Goal: Task Accomplishment & Management: Manage account settings

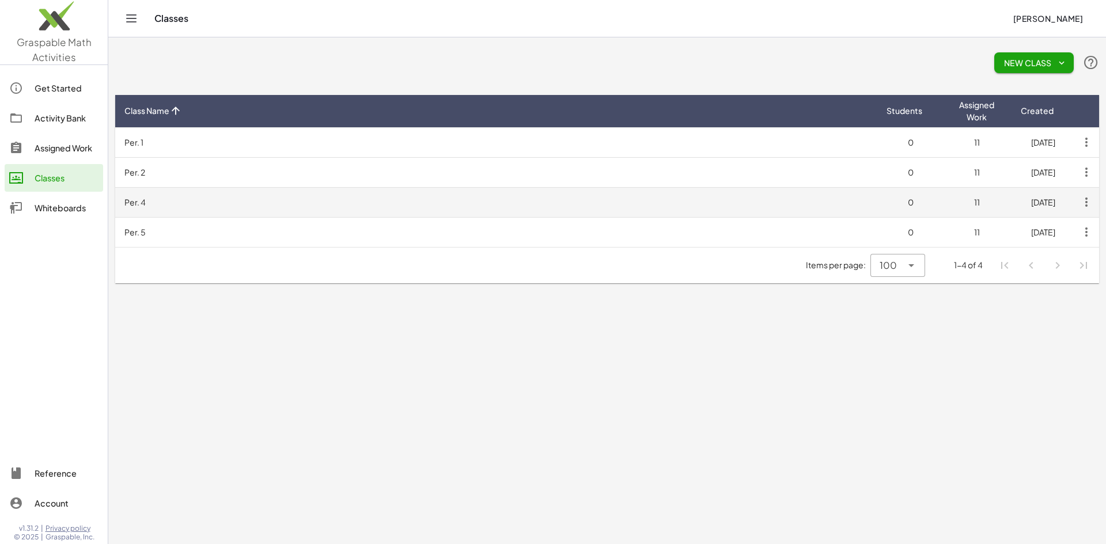
click at [152, 200] on td "Per. 4" at bounding box center [496, 202] width 762 height 30
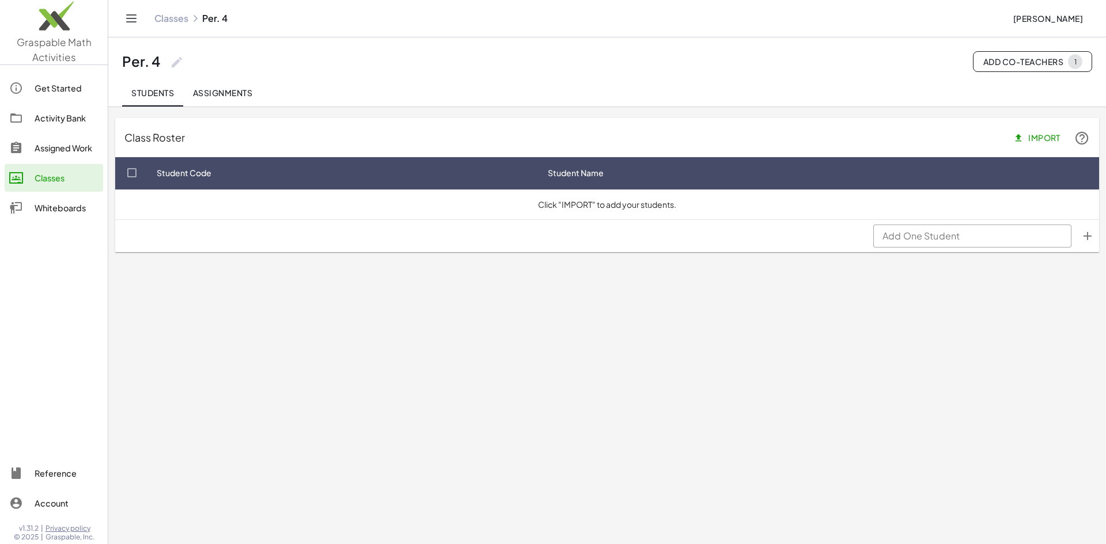
click at [71, 143] on div "Assigned Work" at bounding box center [67, 148] width 64 height 14
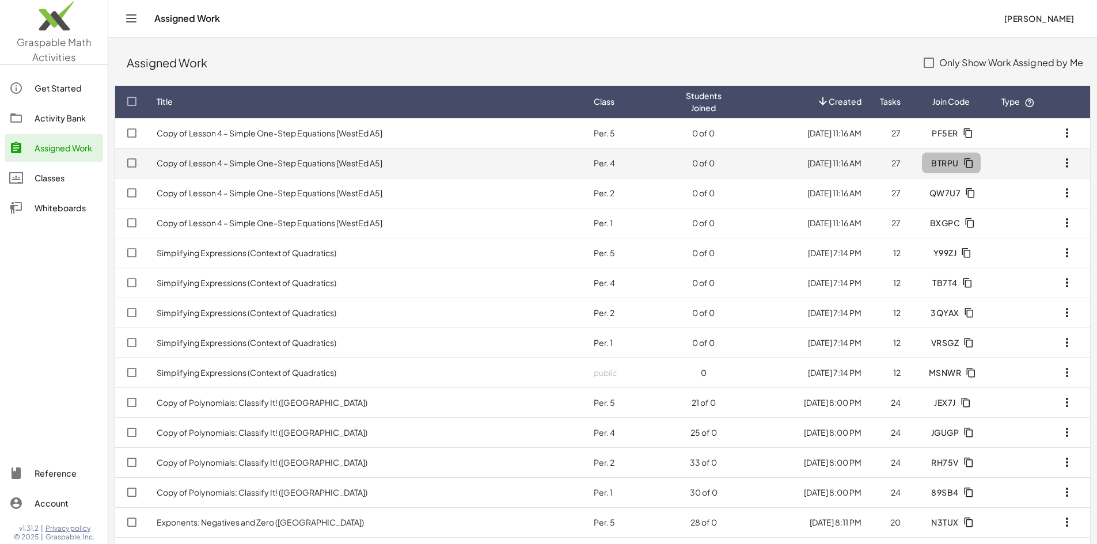
click at [965, 161] on icon "button" at bounding box center [969, 163] width 10 height 10
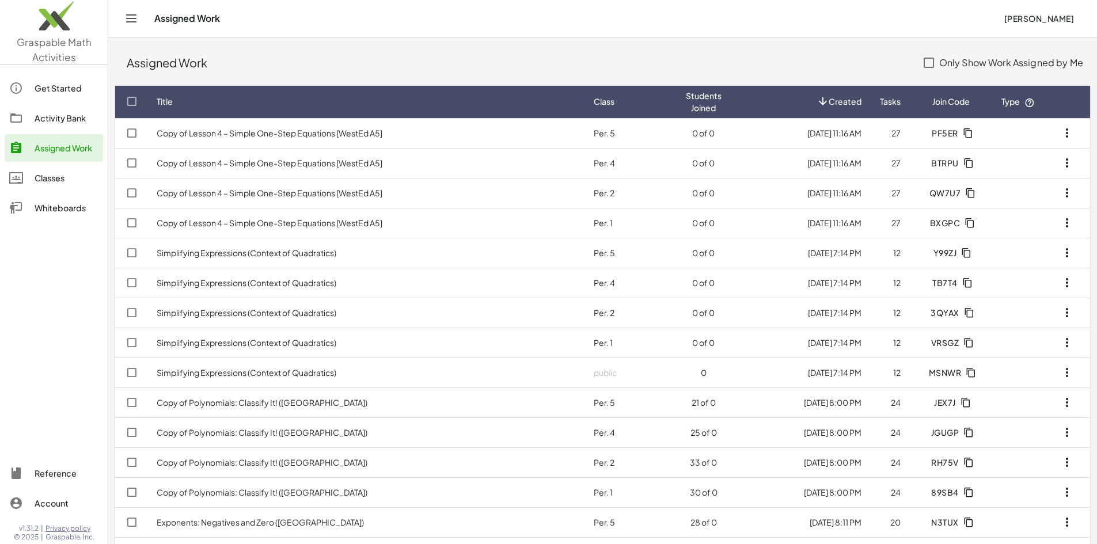
click at [44, 176] on div "Classes" at bounding box center [67, 178] width 64 height 14
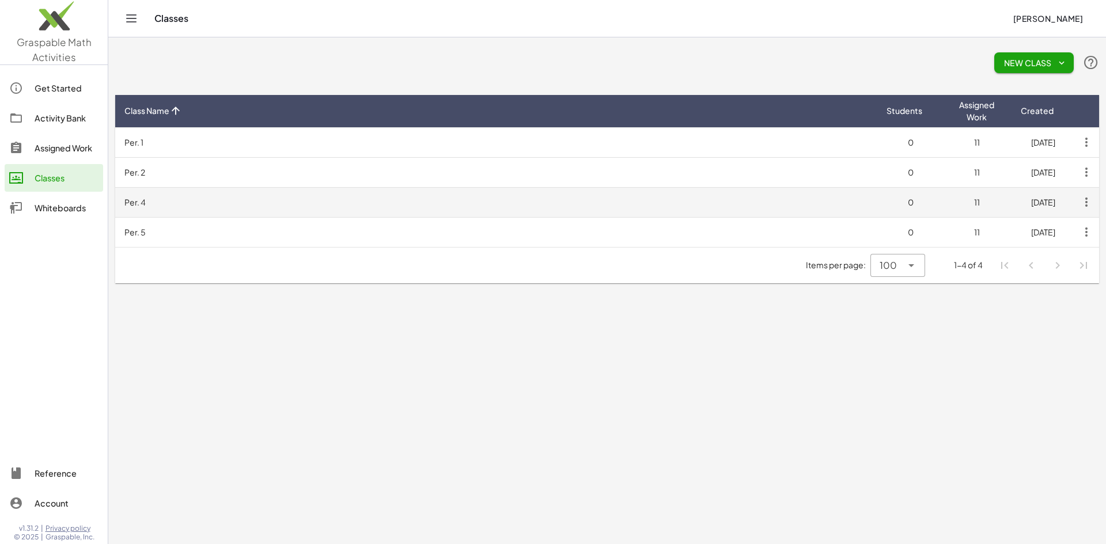
click at [142, 200] on td "Per. 4" at bounding box center [496, 202] width 762 height 30
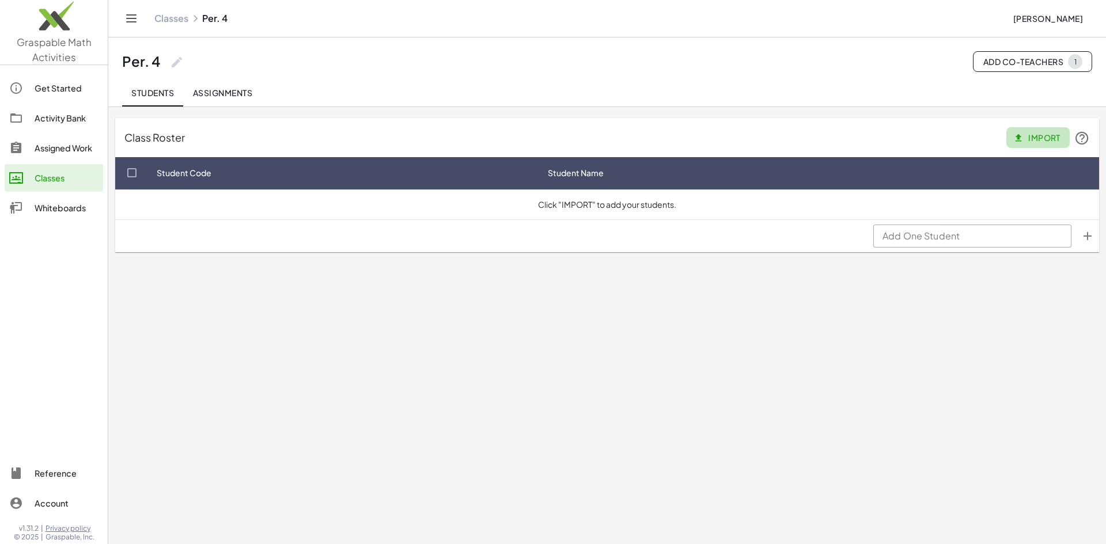
click at [1040, 131] on button "Import" at bounding box center [1037, 137] width 63 height 21
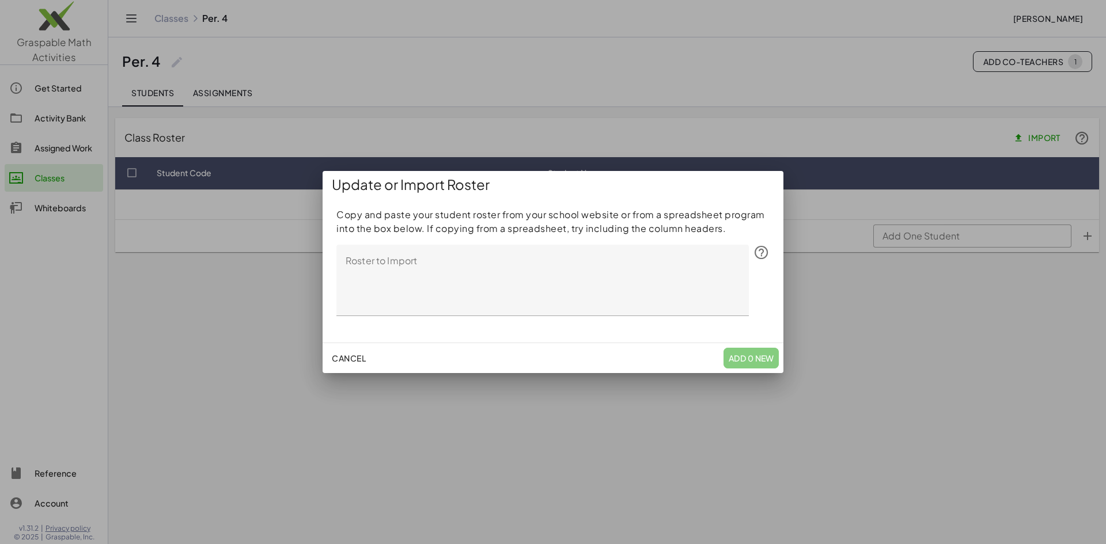
click at [343, 360] on span "Cancel" at bounding box center [349, 358] width 34 height 10
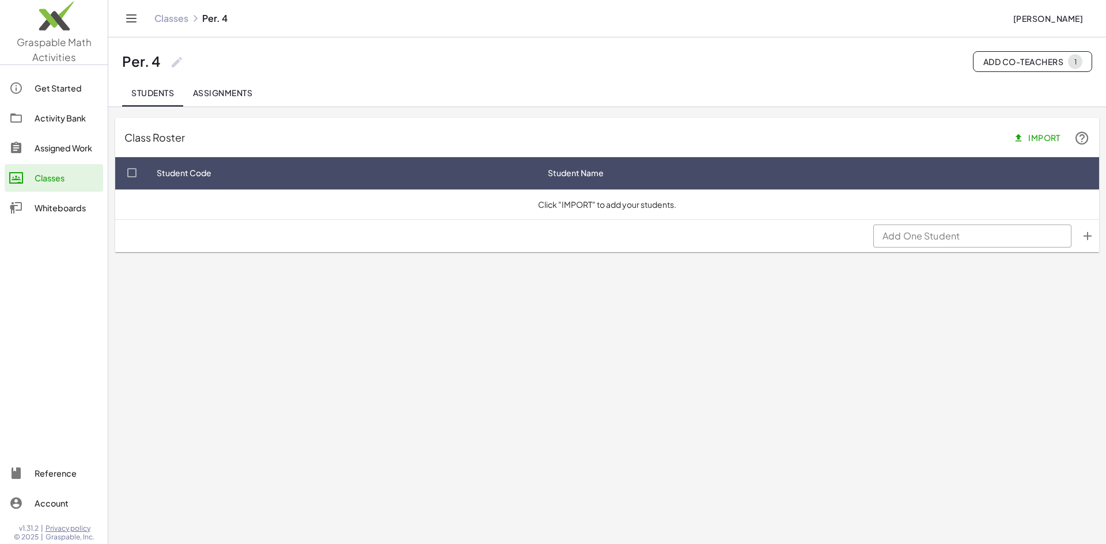
click at [951, 232] on input "Add One Student" at bounding box center [972, 236] width 198 height 23
click at [58, 147] on div "Assigned Work" at bounding box center [67, 148] width 64 height 14
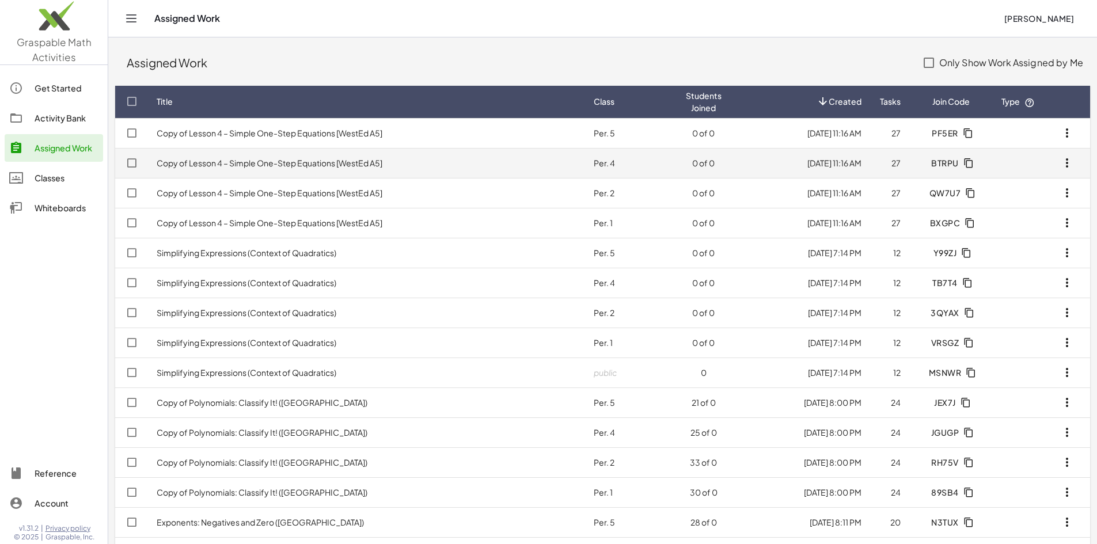
click at [968, 162] on icon "button" at bounding box center [969, 163] width 10 height 10
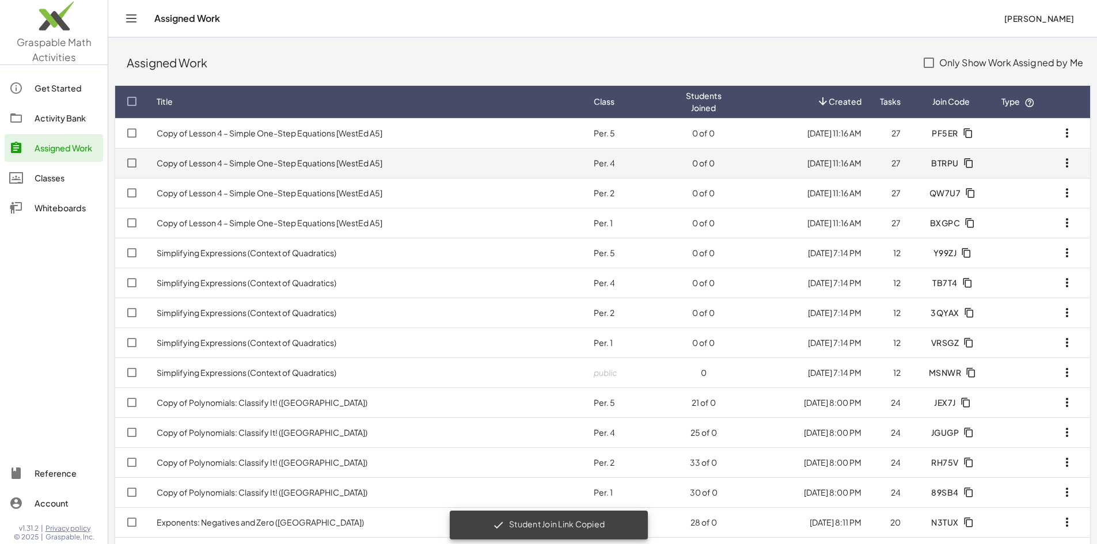
click at [936, 161] on span "BTRPU" at bounding box center [945, 163] width 28 height 10
click at [1068, 158] on icon "button" at bounding box center [1067, 163] width 14 height 14
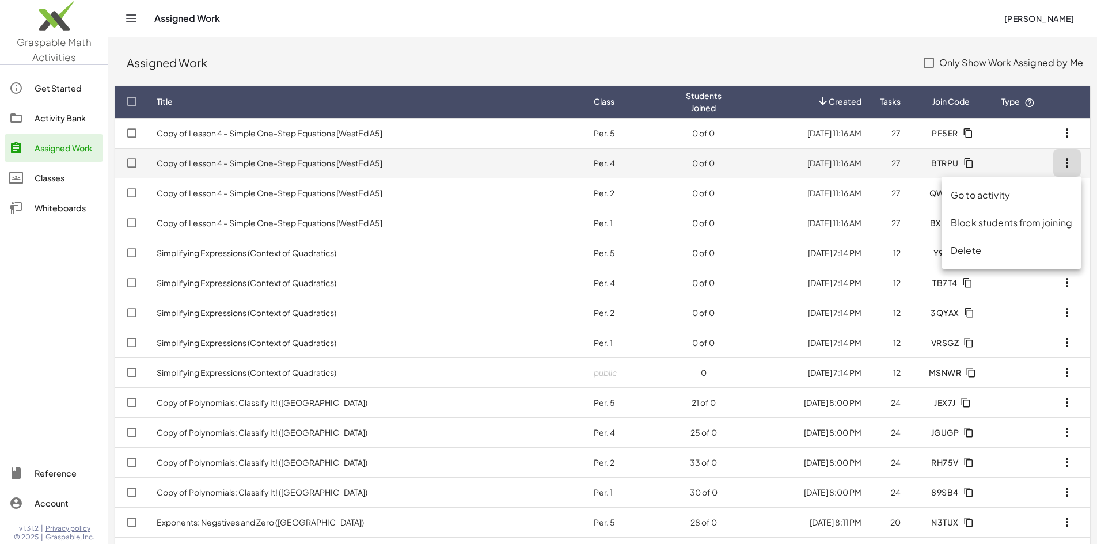
click at [934, 161] on span "BTRPU" at bounding box center [945, 163] width 28 height 10
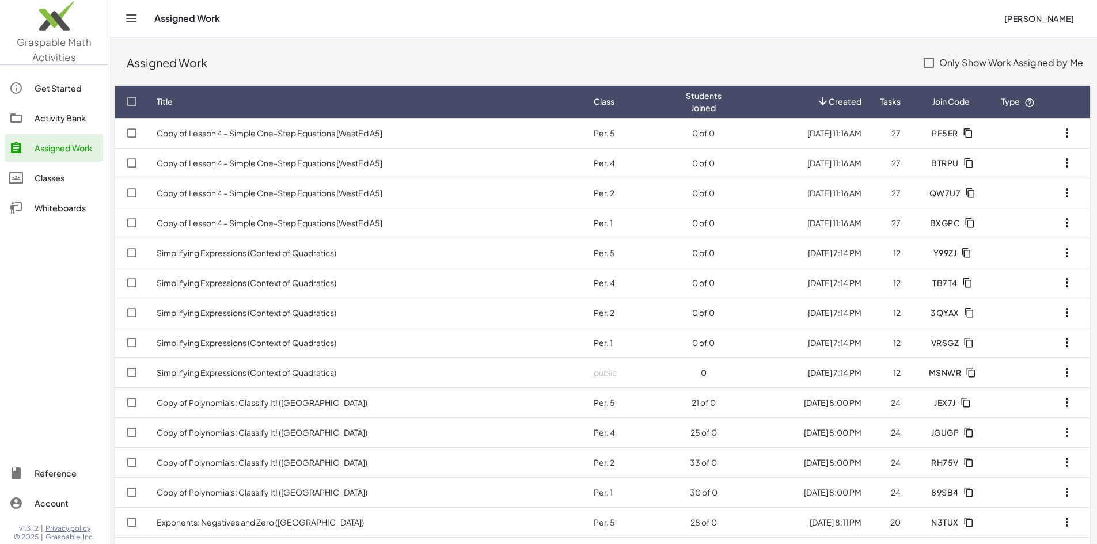
click at [44, 175] on div "Classes" at bounding box center [67, 178] width 64 height 14
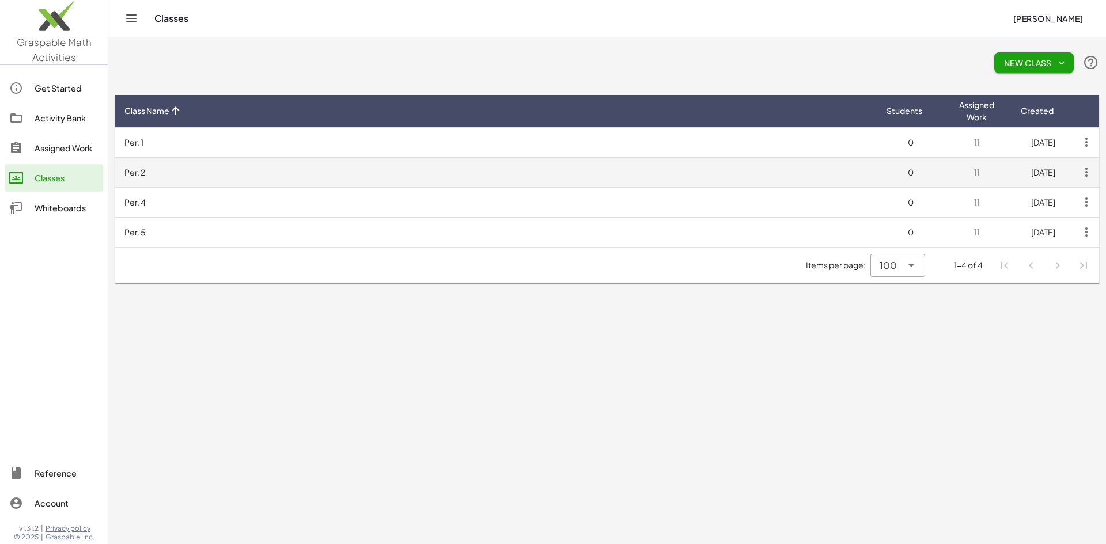
click at [1043, 170] on td "[DATE]" at bounding box center [1043, 172] width 66 height 30
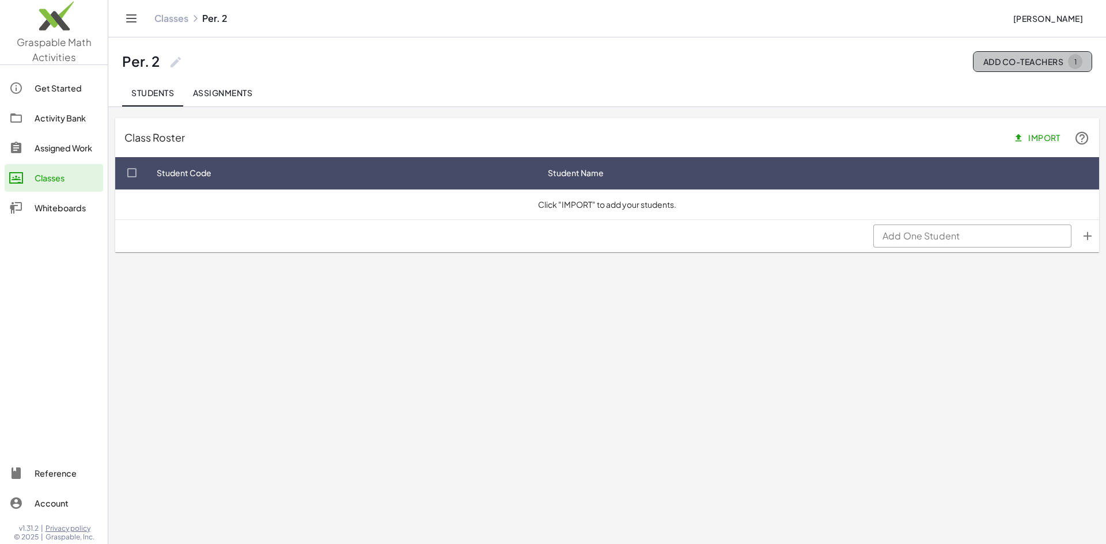
click at [1023, 65] on span "Add Co-Teachers 1" at bounding box center [1033, 61] width 100 height 15
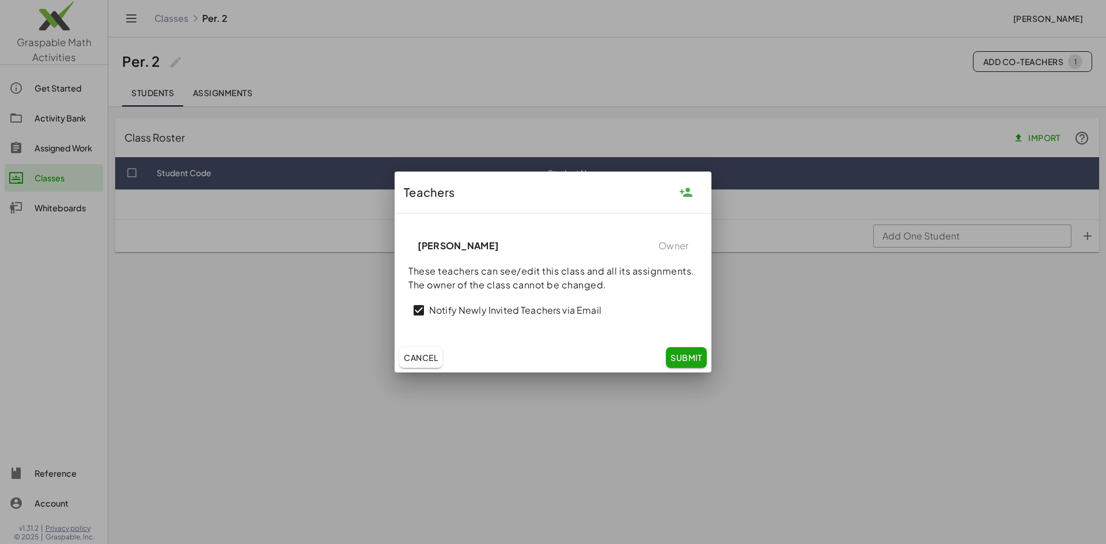
click at [689, 66] on div at bounding box center [553, 272] width 1106 height 544
